Goal: Information Seeking & Learning: Learn about a topic

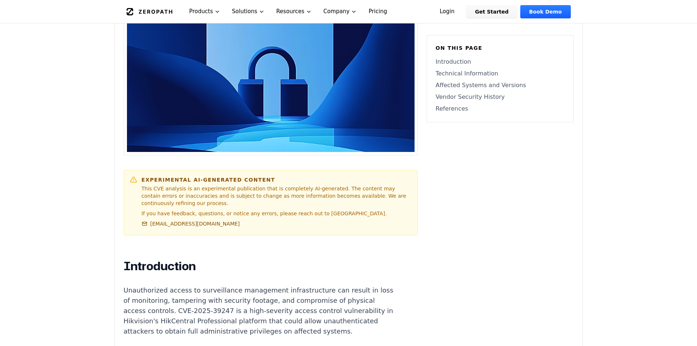
scroll to position [402, 0]
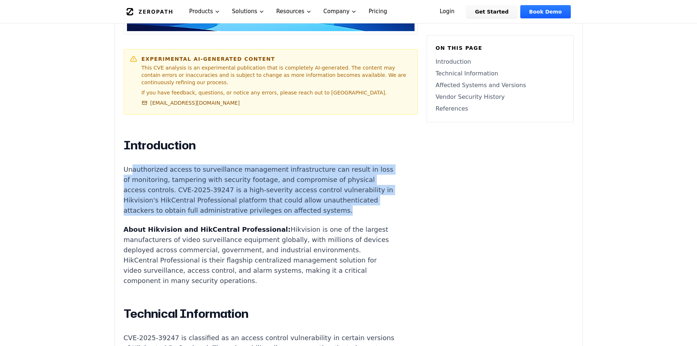
drag, startPoint x: 133, startPoint y: 164, endPoint x: 182, endPoint y: 211, distance: 67.8
click at [182, 211] on p "Unauthorized access to surveillance management infrastructure can result in los…" at bounding box center [260, 189] width 272 height 51
drag, startPoint x: 130, startPoint y: 194, endPoint x: 117, endPoint y: 166, distance: 30.1
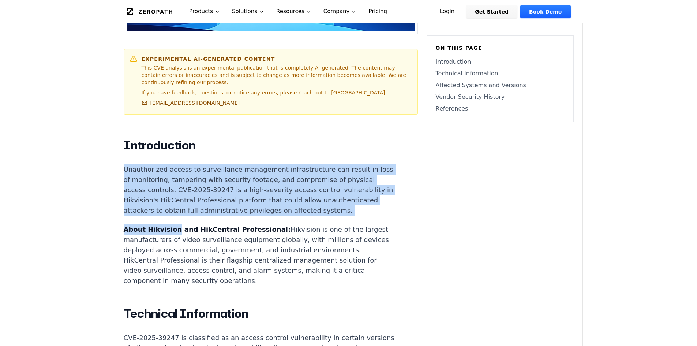
drag, startPoint x: 125, startPoint y: 164, endPoint x: 167, endPoint y: 209, distance: 61.9
click at [167, 209] on p "Unauthorized access to surveillance management infrastructure can result in los…" at bounding box center [260, 189] width 272 height 51
click at [167, 211] on p "Unauthorized access to surveillance management infrastructure can result in los…" at bounding box center [260, 189] width 272 height 51
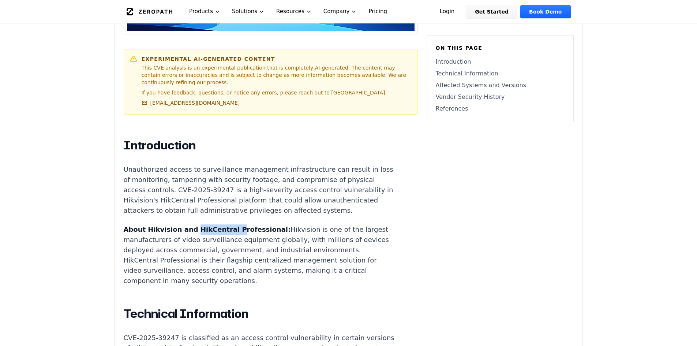
drag, startPoint x: 188, startPoint y: 233, endPoint x: 223, endPoint y: 234, distance: 35.5
click at [223, 233] on strong "About Hikvision and HikCentral Professional:" at bounding box center [207, 229] width 167 height 8
click at [221, 233] on strong "About Hikvision and HikCentral Professional:" at bounding box center [207, 229] width 167 height 8
click at [161, 233] on strong "About Hikvision and HikCentral Professional:" at bounding box center [207, 229] width 167 height 8
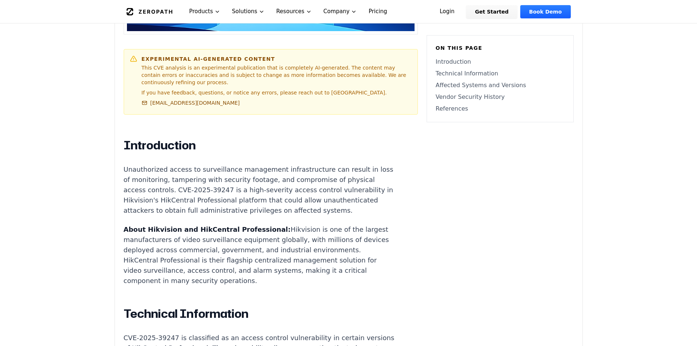
click at [230, 206] on p "Unauthorized access to surveillance management infrastructure can result in los…" at bounding box center [260, 189] width 272 height 51
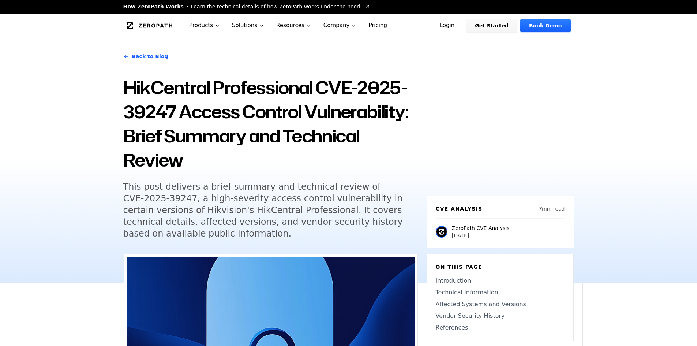
scroll to position [0, 0]
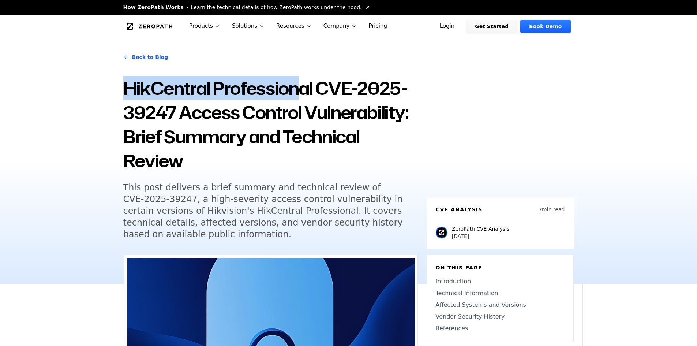
drag, startPoint x: 124, startPoint y: 91, endPoint x: 301, endPoint y: 94, distance: 177.5
click at [301, 94] on h1 "HikCentral Professional CVE-2025-39247 Access Control Vulnerability: Brief Summ…" at bounding box center [270, 124] width 295 height 97
click at [292, 94] on h1 "HikCentral Professional CVE-2025-39247 Access Control Vulnerability: Brief Summ…" at bounding box center [270, 124] width 295 height 97
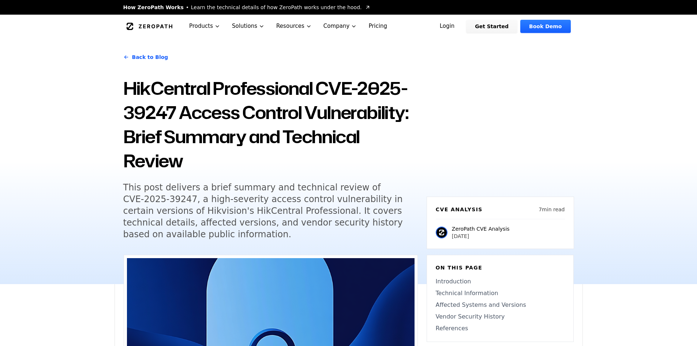
click at [274, 98] on h1 "HikCentral Professional CVE-2025-39247 Access Control Vulnerability: Brief Summ…" at bounding box center [270, 124] width 295 height 97
click at [252, 97] on h1 "HikCentral Professional CVE-2025-39247 Access Control Vulnerability: Brief Summ…" at bounding box center [270, 124] width 295 height 97
click at [143, 98] on h1 "HikCentral Professional CVE-2025-39247 Access Control Vulnerability: Brief Summ…" at bounding box center [270, 124] width 295 height 97
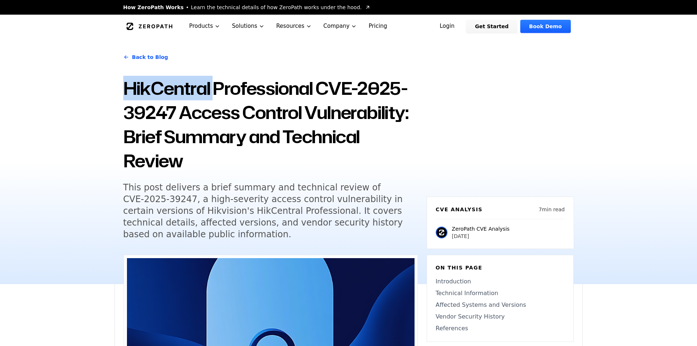
drag, startPoint x: 153, startPoint y: 94, endPoint x: 134, endPoint y: 85, distance: 20.6
click at [134, 85] on h1 "HikCentral Professional CVE-2025-39247 Access Control Vulnerability: Brief Summ…" at bounding box center [270, 124] width 295 height 97
drag, startPoint x: 138, startPoint y: 89, endPoint x: 314, endPoint y: 91, distance: 175.6
click at [314, 91] on div "Back to Blog HikCentral Professional CVE-2025-39247 Access Control Vulnerabilit…" at bounding box center [349, 161] width 468 height 246
click at [342, 194] on h5 "This post delivers a brief summary and technical review of CVE-2025-39247, a hi…" at bounding box center [263, 210] width 281 height 59
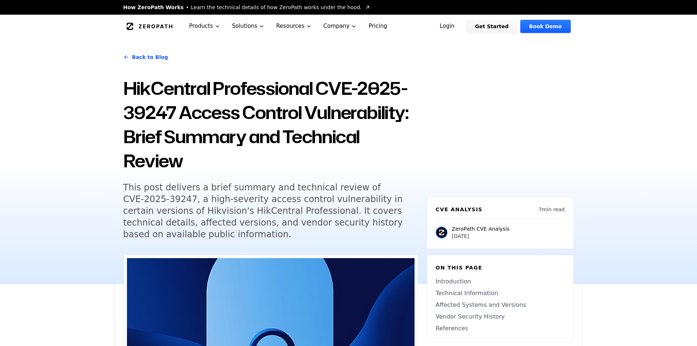
click at [333, 195] on h5 "This post delivers a brief summary and technical review of CVE-2025-39247, a hi…" at bounding box center [263, 210] width 281 height 59
